Goal: Task Accomplishment & Management: Use online tool/utility

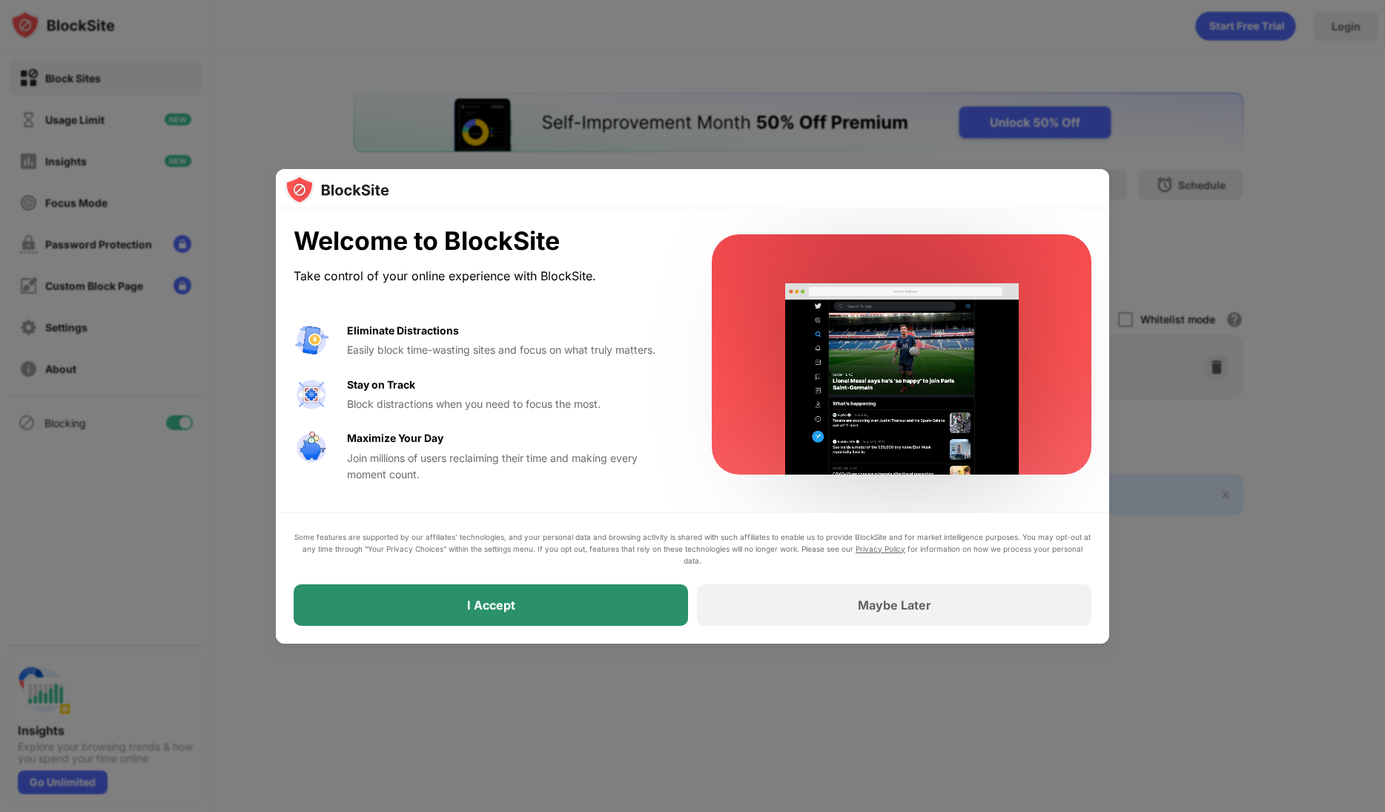
click at [630, 617] on div "I Accept" at bounding box center [491, 605] width 395 height 42
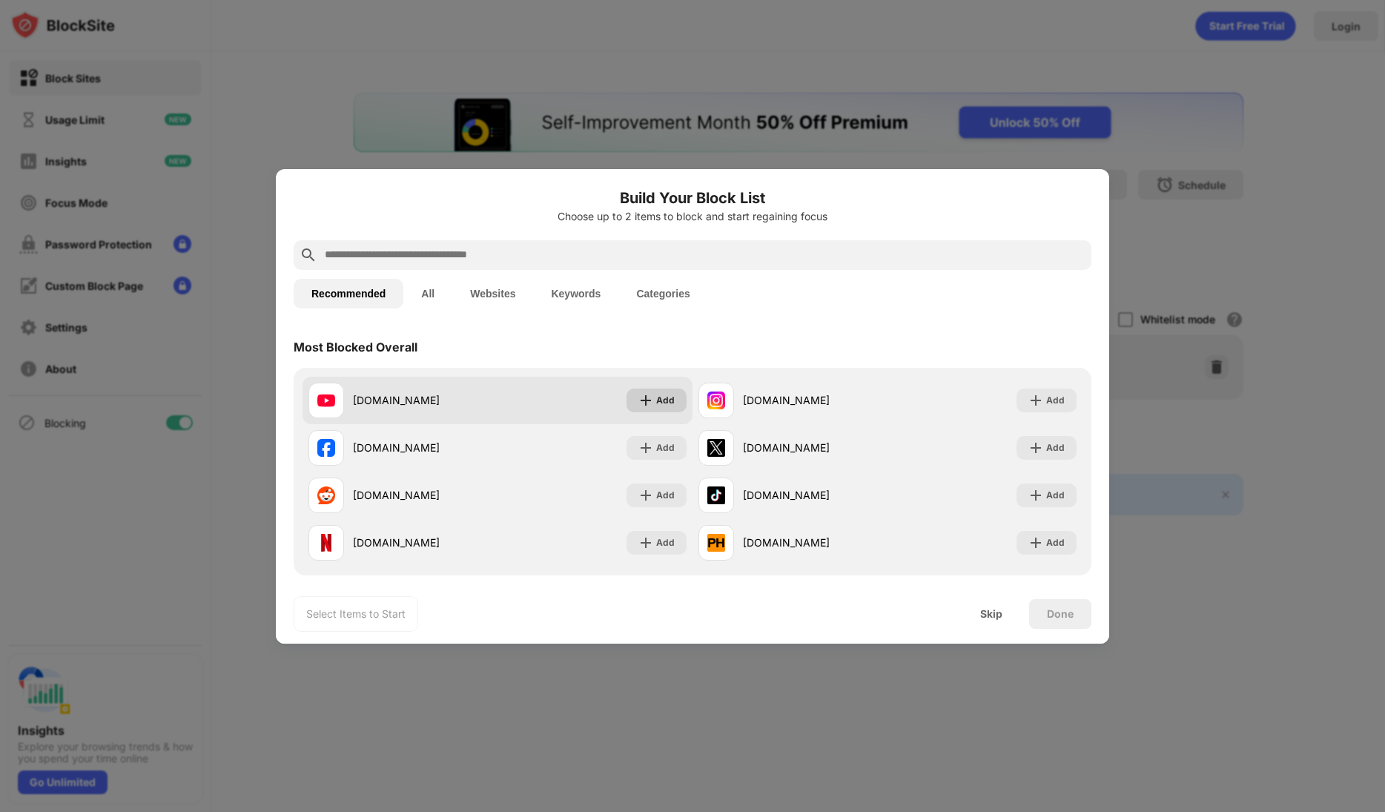
click at [684, 405] on div "Add" at bounding box center [657, 401] width 60 height 24
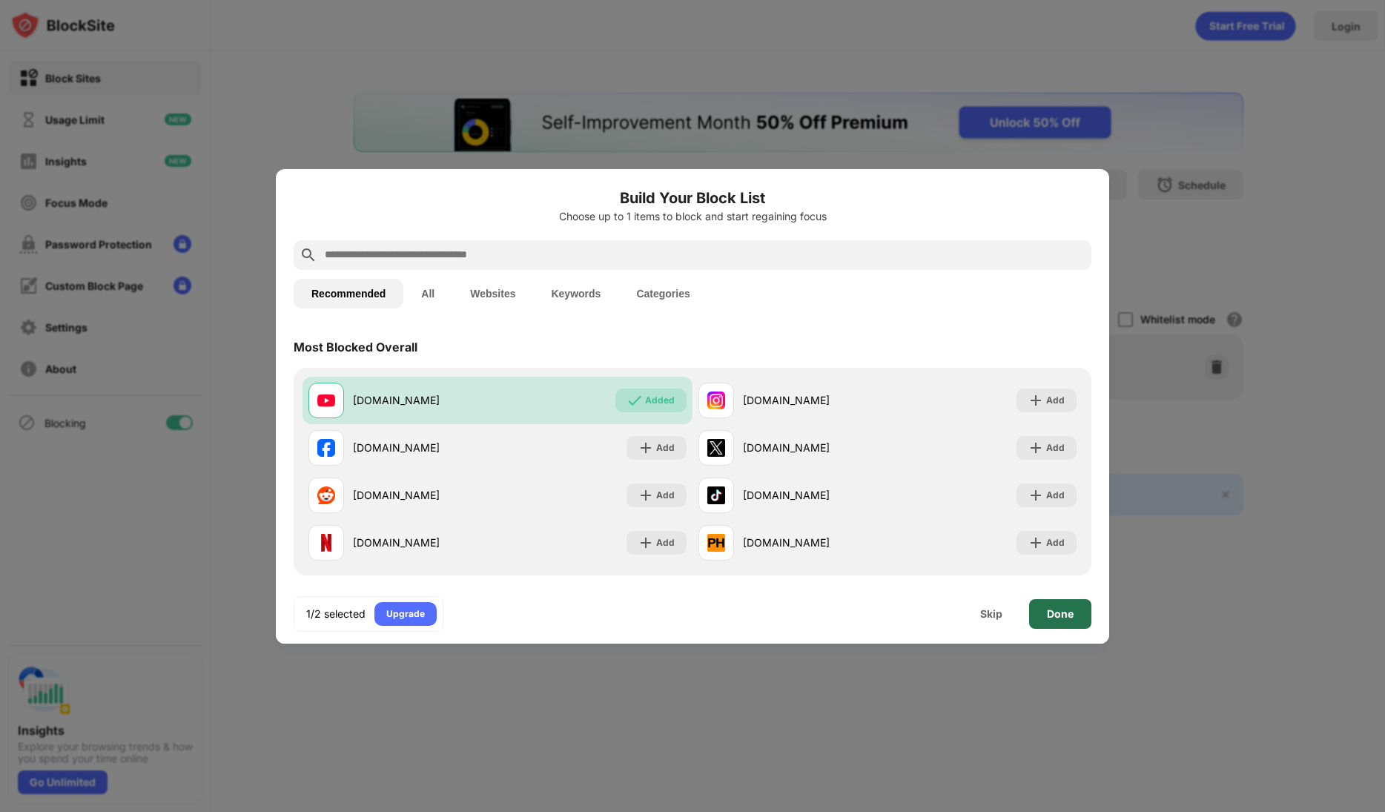
click at [1052, 616] on div "Done" at bounding box center [1060, 614] width 27 height 12
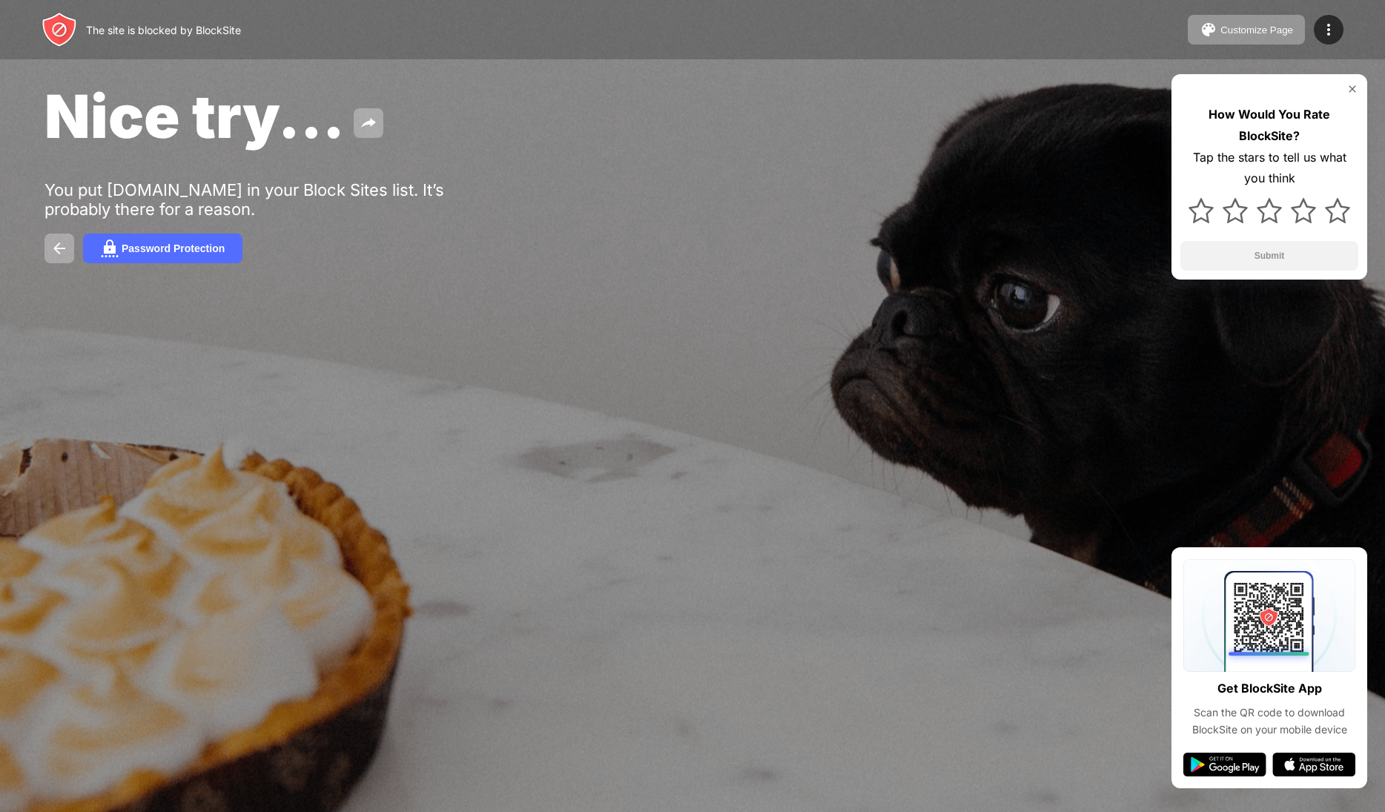
drag, startPoint x: 1233, startPoint y: 140, endPoint x: 1247, endPoint y: 112, distance: 31.5
click at [1240, 128] on div "How Would You Rate BlockSite?" at bounding box center [1270, 125] width 178 height 43
